Goal: Information Seeking & Learning: Find specific page/section

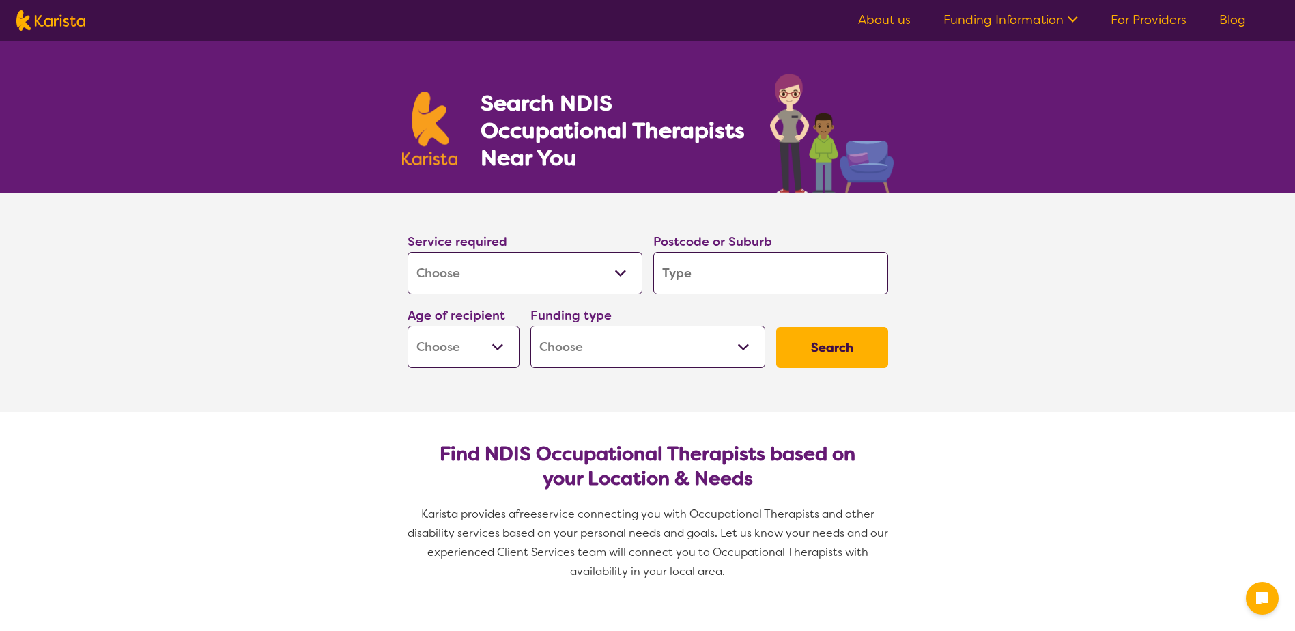
select select "[MEDICAL_DATA]"
drag, startPoint x: 0, startPoint y: 0, endPoint x: 717, endPoint y: 274, distance: 767.5
click at [717, 274] on input "search" at bounding box center [770, 273] width 235 height 42
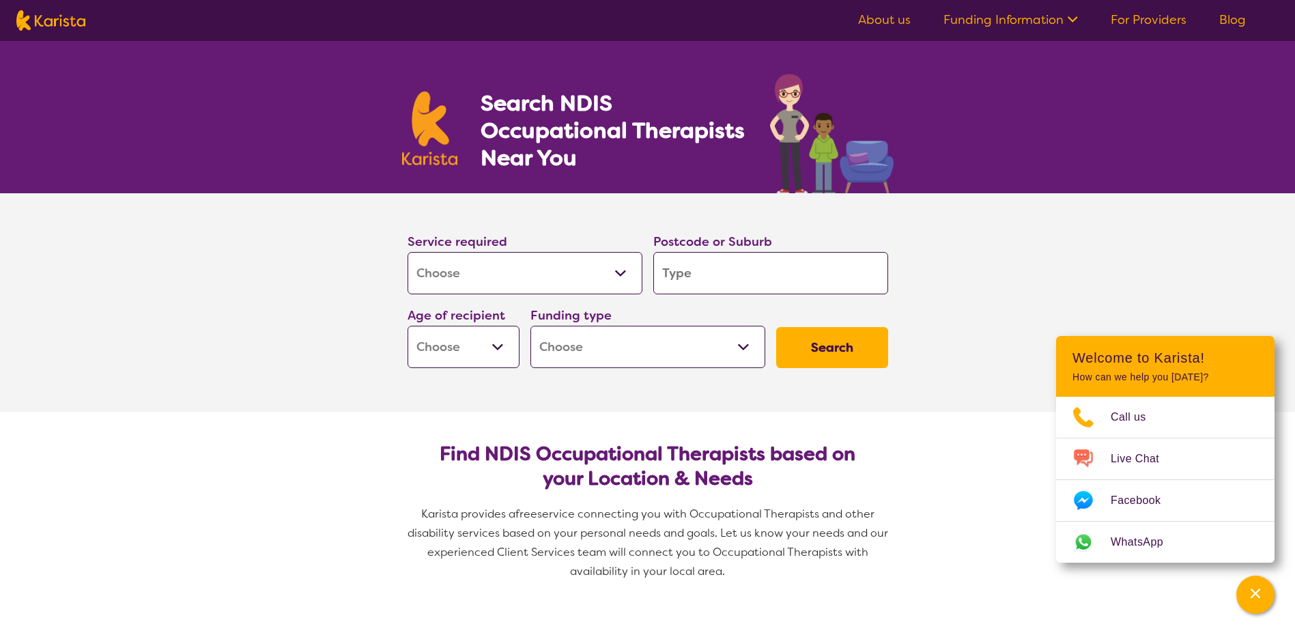
type input "3"
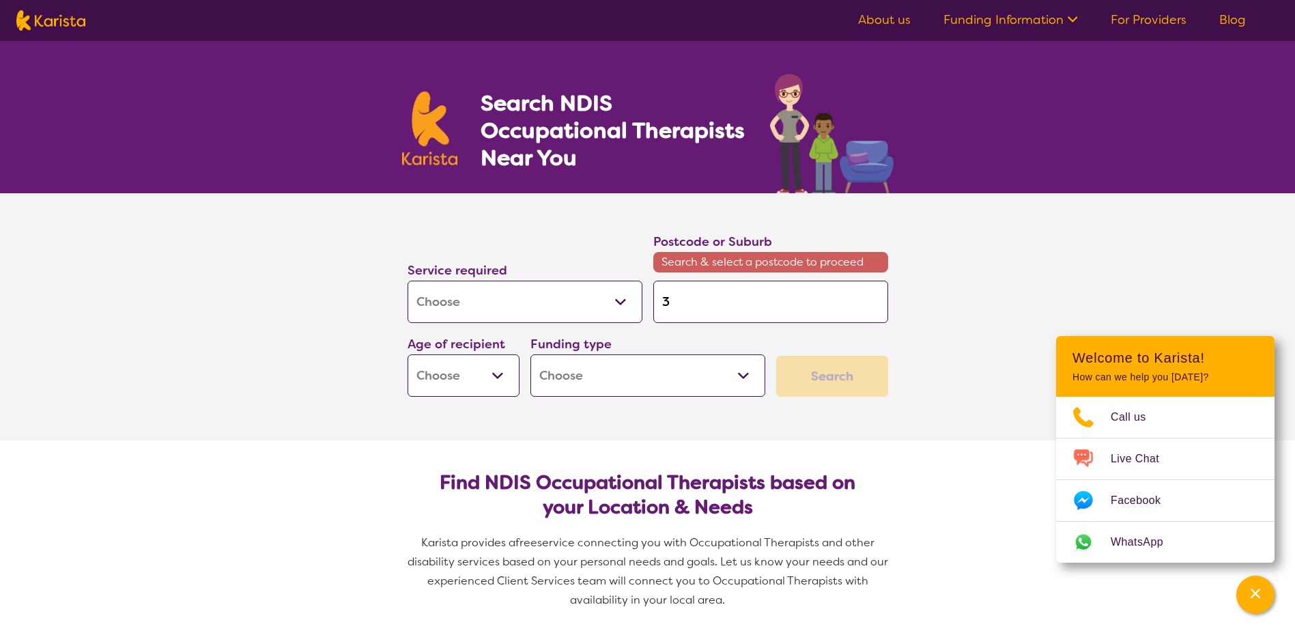
type input "39"
type input "393"
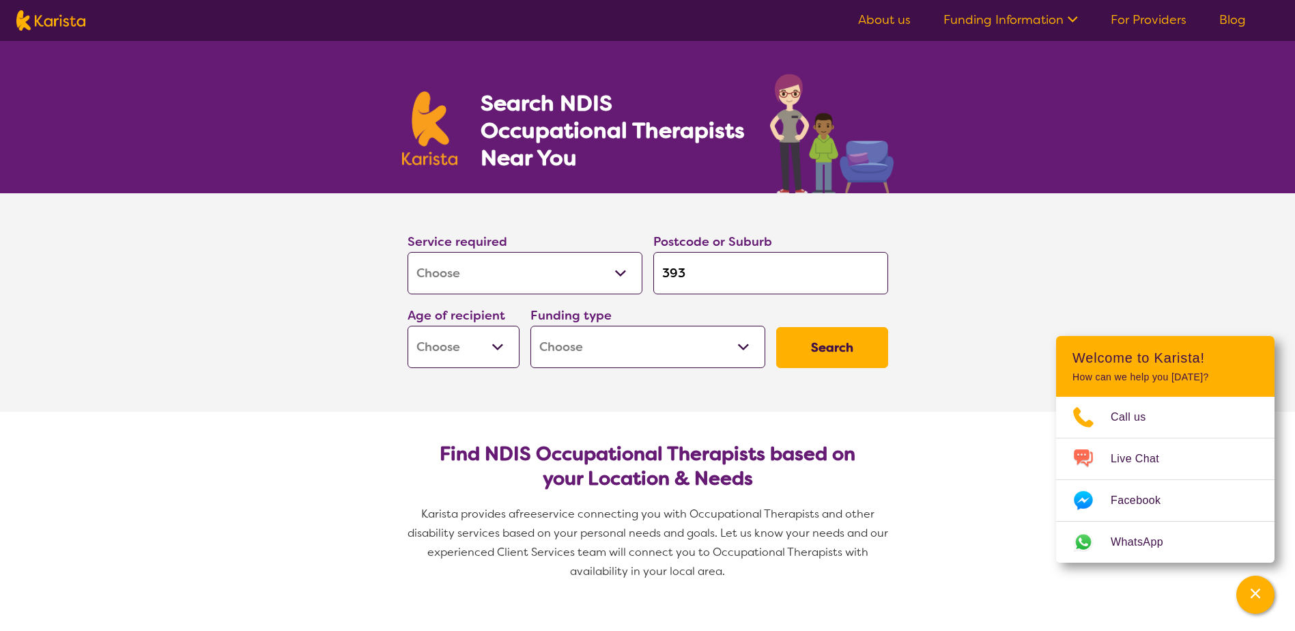
type input "3930"
click at [716, 345] on div "Mount Eliza 3930" at bounding box center [770, 337] width 221 height 26
click at [498, 352] on select "Early Childhood - 0 to 9 Child - 10 to 11 Adolescent - 12 to 17 Adult - 18 to 6…" at bounding box center [464, 347] width 112 height 42
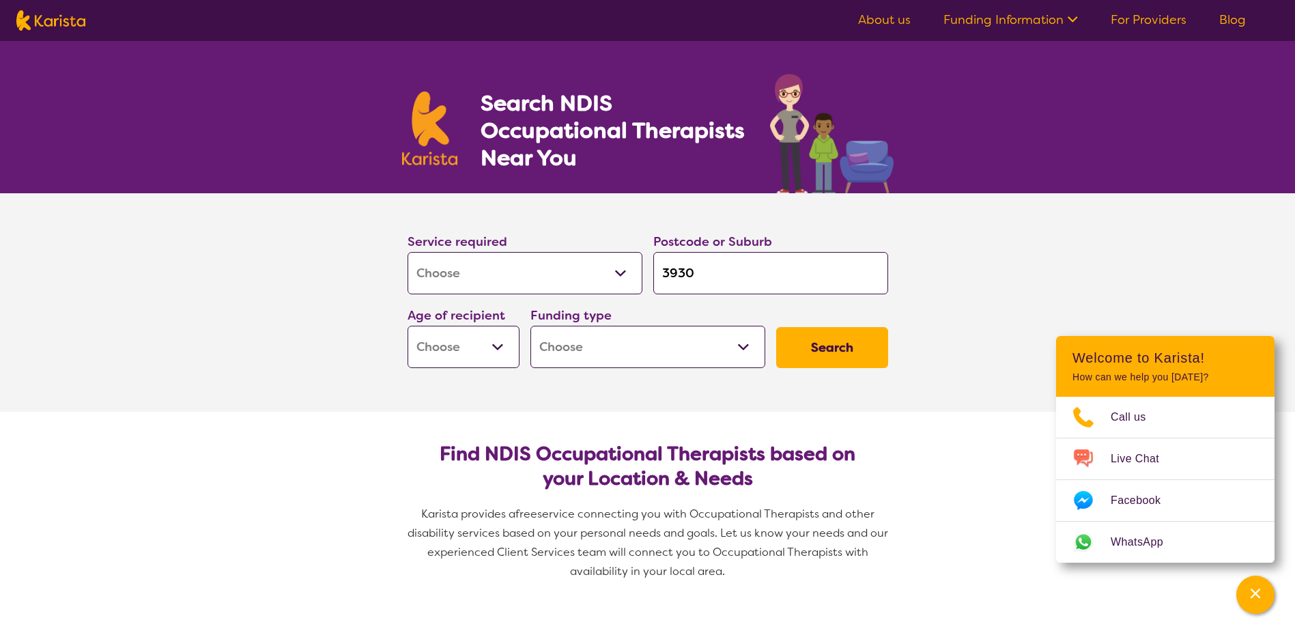
select select "EC"
click at [408, 326] on select "Early Childhood - 0 to 9 Child - 10 to 11 Adolescent - 12 to 17 Adult - 18 to 6…" at bounding box center [464, 347] width 112 height 42
select select "EC"
click at [633, 360] on select "Home Care Package (HCP) National Disability Insurance Scheme (NDIS) I don't know" at bounding box center [648, 347] width 235 height 42
select select "NDIS"
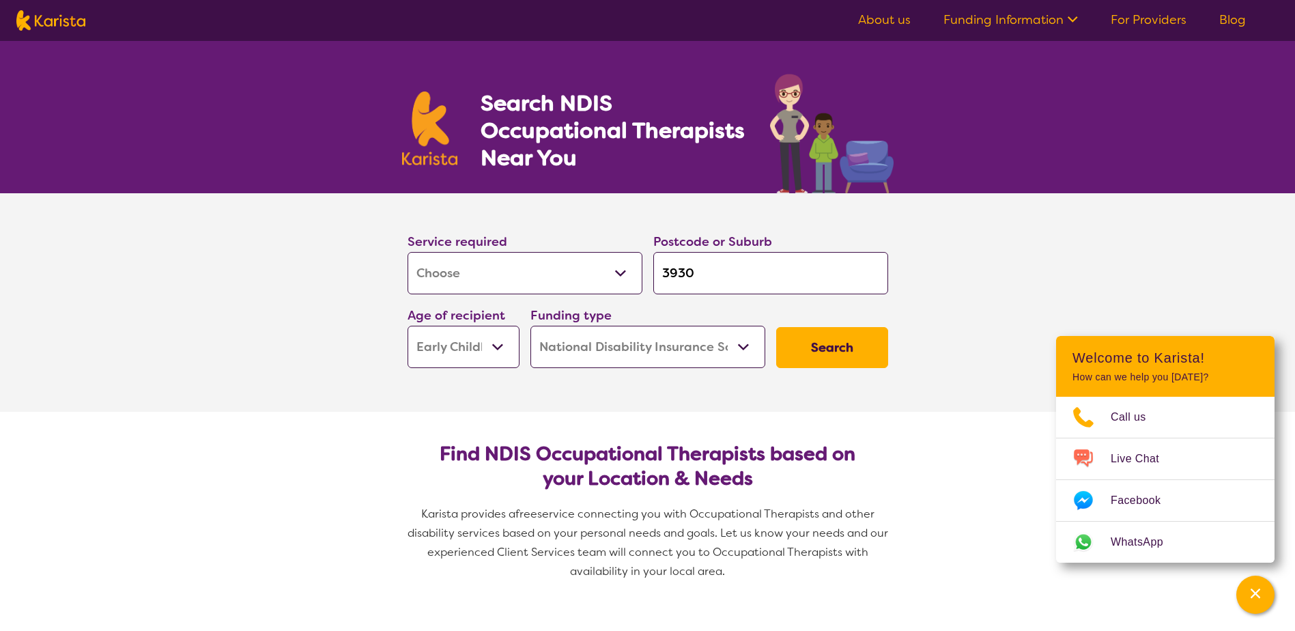
click at [531, 326] on select "Home Care Package (HCP) National Disability Insurance Scheme (NDIS) I don't know" at bounding box center [648, 347] width 235 height 42
select select "NDIS"
click at [831, 348] on button "Search" at bounding box center [832, 347] width 112 height 41
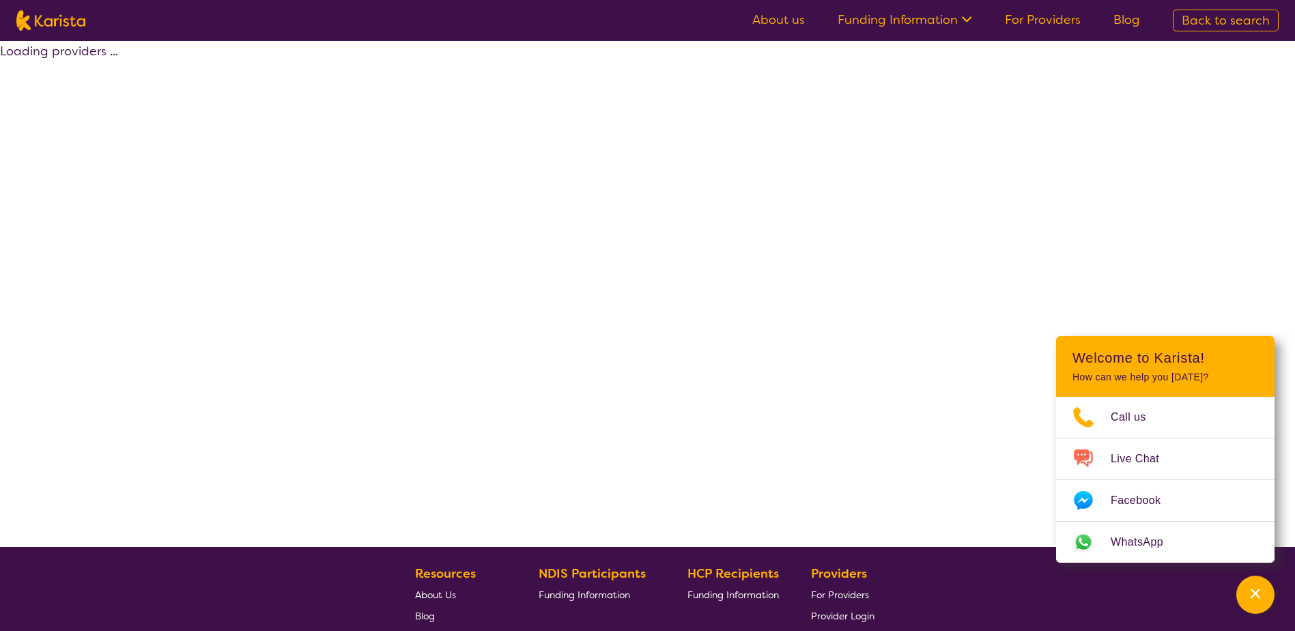
select select "by_score"
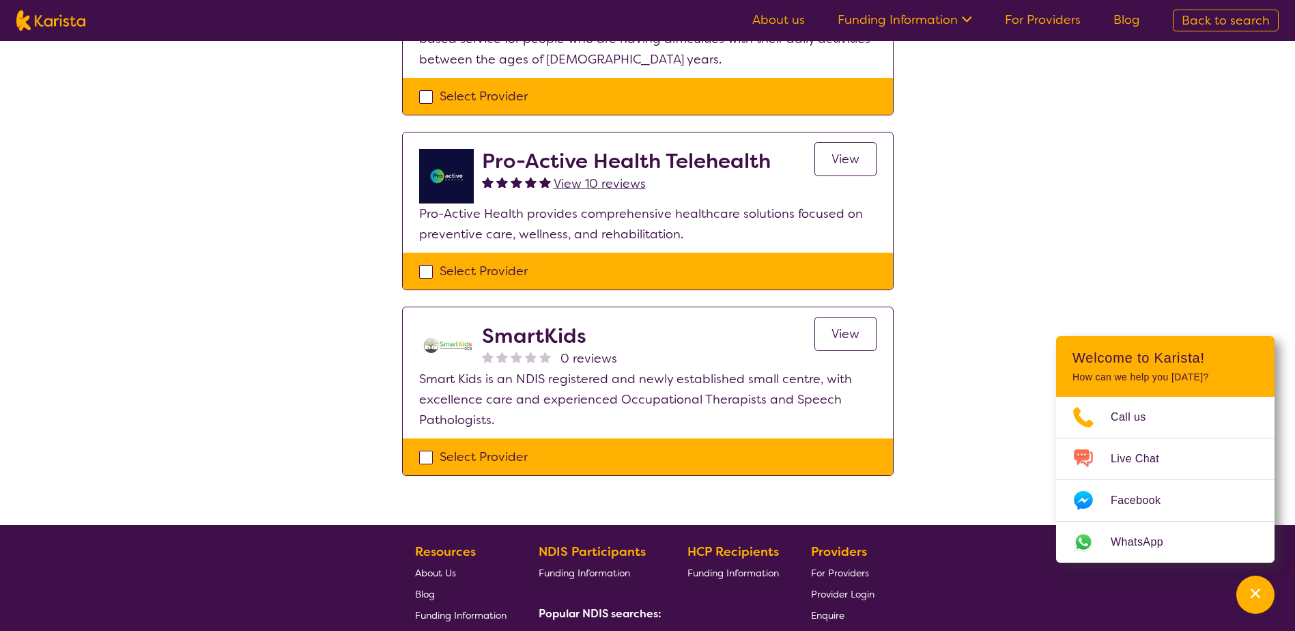
scroll to position [1024, 0]
